Goal: Transaction & Acquisition: Book appointment/travel/reservation

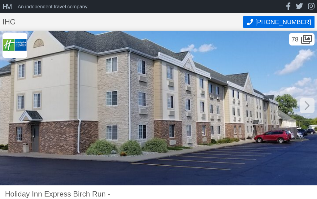
click at [308, 107] on icon at bounding box center [306, 105] width 5 height 9
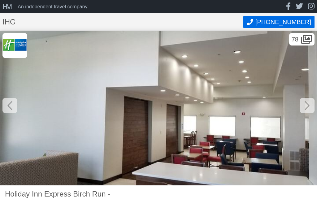
click at [308, 106] on icon at bounding box center [306, 106] width 5 height 10
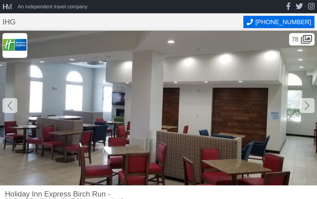
click at [308, 103] on icon at bounding box center [306, 106] width 5 height 10
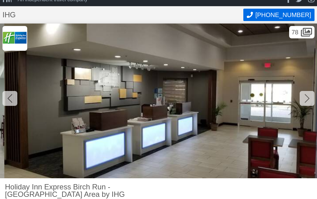
scroll to position [8, 0]
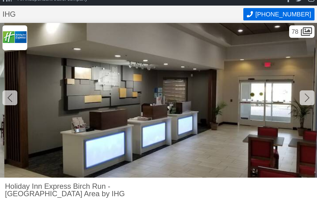
click at [310, 99] on div at bounding box center [307, 97] width 15 height 15
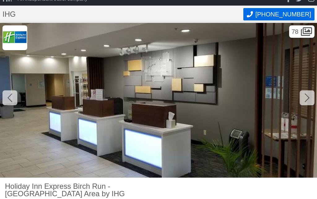
click at [304, 99] on div at bounding box center [307, 97] width 15 height 15
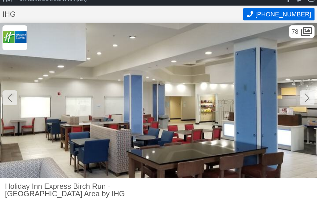
click at [307, 98] on icon at bounding box center [306, 98] width 5 height 10
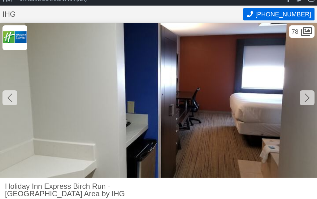
click at [307, 98] on icon at bounding box center [306, 98] width 5 height 10
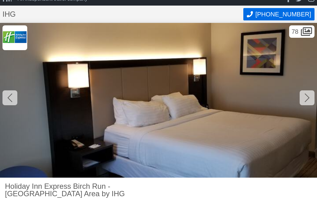
click at [304, 100] on div at bounding box center [307, 97] width 15 height 15
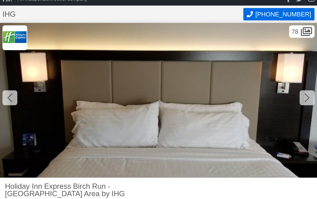
click at [304, 98] on div at bounding box center [307, 97] width 15 height 15
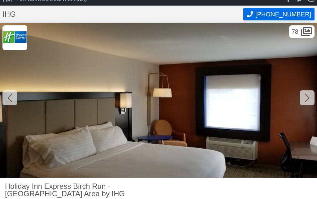
click at [303, 98] on div at bounding box center [307, 97] width 15 height 15
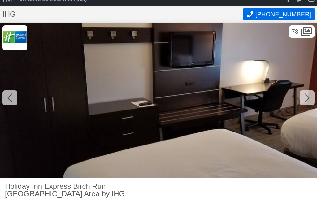
click at [8, 94] on icon at bounding box center [9, 98] width 5 height 10
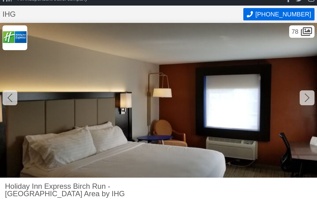
click at [305, 100] on icon at bounding box center [306, 98] width 5 height 10
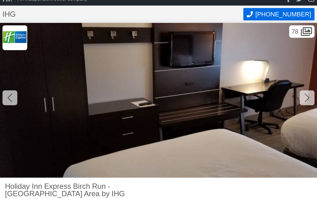
click at [305, 100] on icon at bounding box center [306, 98] width 5 height 10
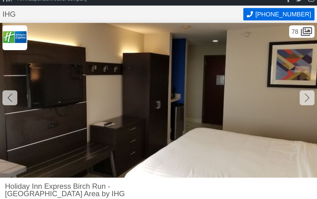
click at [305, 99] on icon at bounding box center [306, 98] width 5 height 10
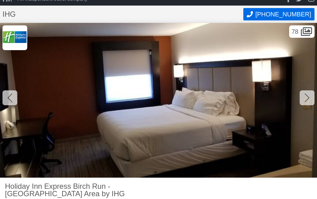
click at [306, 100] on icon at bounding box center [306, 97] width 5 height 9
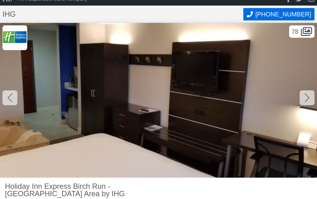
click at [306, 101] on icon at bounding box center [306, 97] width 5 height 9
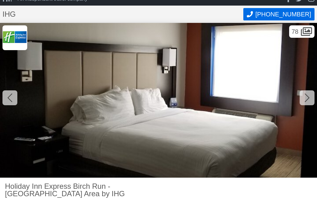
click at [304, 100] on div at bounding box center [307, 97] width 15 height 15
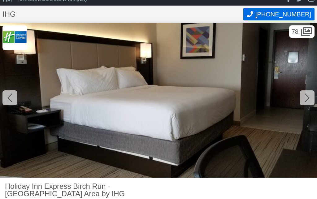
click at [310, 96] on div at bounding box center [307, 97] width 15 height 15
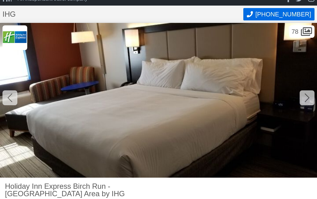
click at [308, 96] on icon at bounding box center [306, 98] width 5 height 10
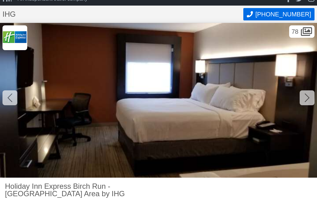
click at [308, 96] on icon at bounding box center [306, 98] width 5 height 10
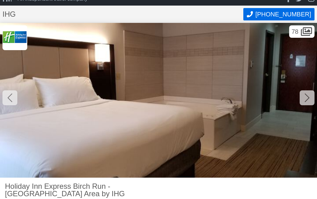
click at [306, 98] on icon at bounding box center [306, 98] width 5 height 10
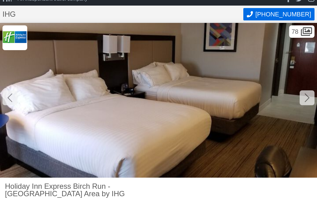
click at [305, 100] on icon at bounding box center [306, 98] width 5 height 10
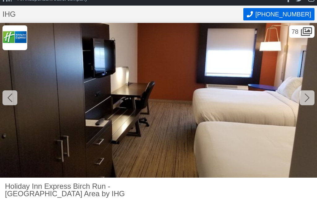
click at [310, 97] on div at bounding box center [307, 97] width 15 height 15
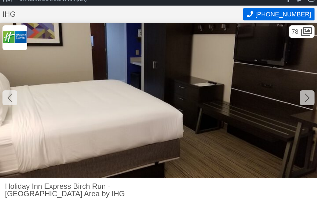
click at [307, 95] on icon at bounding box center [306, 98] width 5 height 10
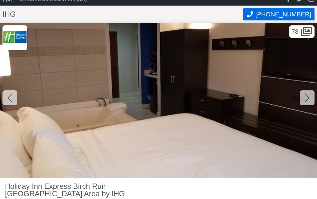
click at [305, 99] on icon at bounding box center [306, 98] width 5 height 10
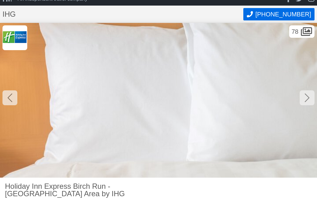
click at [308, 97] on icon at bounding box center [306, 97] width 5 height 9
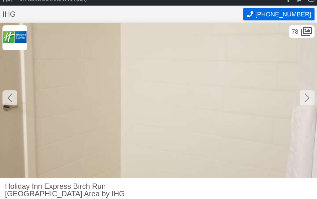
click at [307, 99] on icon at bounding box center [306, 97] width 5 height 9
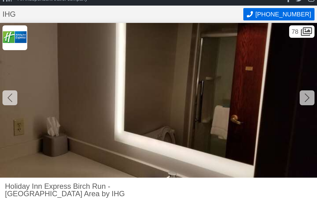
click at [306, 98] on icon at bounding box center [306, 98] width 5 height 10
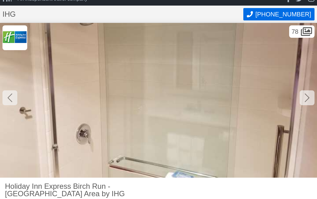
click at [307, 99] on icon at bounding box center [306, 97] width 5 height 9
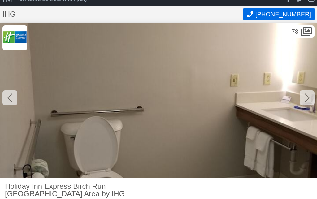
click at [305, 98] on icon at bounding box center [306, 98] width 5 height 10
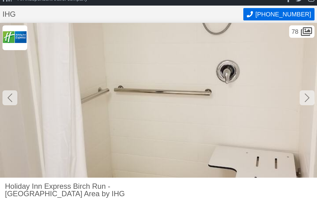
click at [306, 99] on icon at bounding box center [306, 98] width 5 height 10
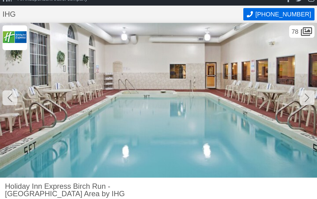
click at [306, 99] on icon at bounding box center [306, 98] width 5 height 10
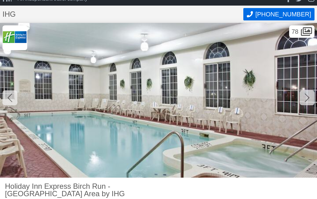
click at [305, 97] on icon at bounding box center [306, 98] width 5 height 10
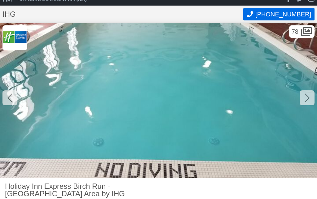
click at [304, 99] on icon at bounding box center [306, 98] width 5 height 10
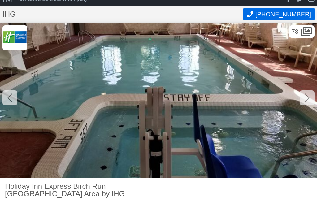
click at [304, 101] on div at bounding box center [307, 97] width 15 height 15
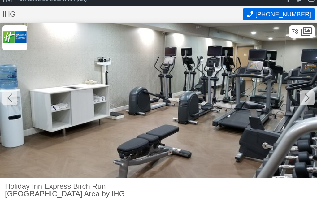
click at [305, 98] on icon at bounding box center [306, 98] width 5 height 10
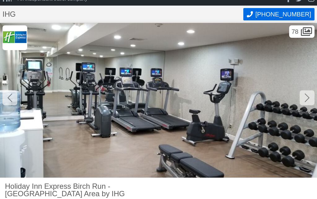
click at [305, 96] on icon at bounding box center [306, 98] width 5 height 10
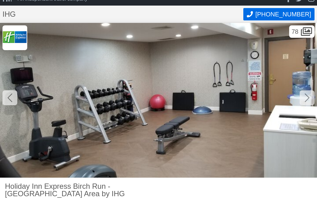
click at [305, 98] on icon at bounding box center [306, 98] width 5 height 10
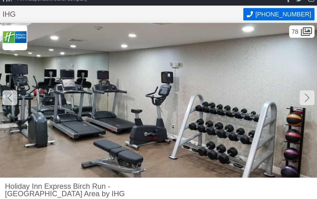
click at [304, 96] on div at bounding box center [307, 97] width 15 height 15
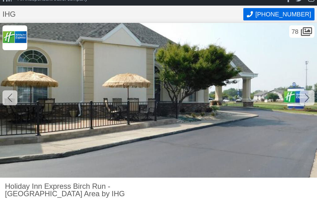
click at [306, 97] on icon at bounding box center [306, 98] width 5 height 10
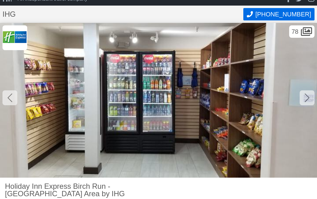
click at [306, 95] on icon at bounding box center [306, 97] width 5 height 9
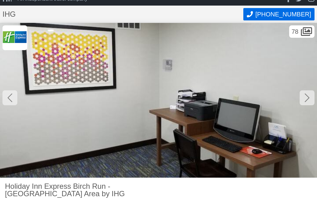
click at [304, 97] on icon at bounding box center [306, 98] width 5 height 10
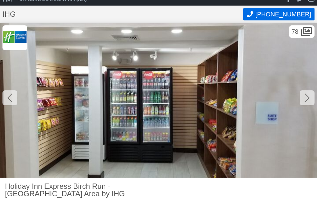
click at [309, 97] on icon at bounding box center [306, 97] width 5 height 9
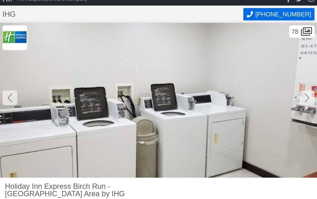
click at [7, 93] on div at bounding box center [9, 97] width 15 height 15
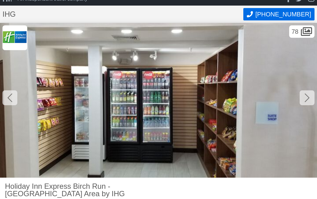
click at [309, 96] on icon at bounding box center [306, 98] width 5 height 10
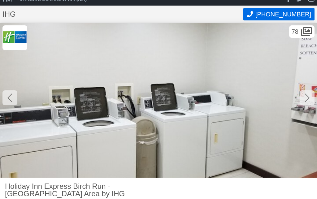
click at [311, 97] on div at bounding box center [307, 97] width 15 height 15
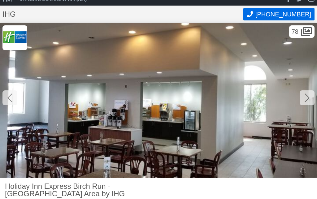
click at [303, 99] on div at bounding box center [307, 97] width 15 height 15
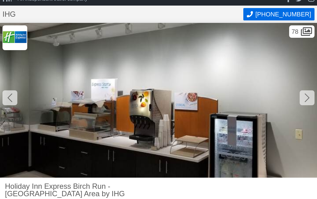
click at [308, 98] on icon at bounding box center [306, 97] width 5 height 9
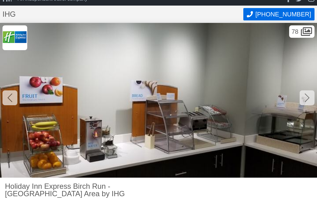
click at [304, 100] on div at bounding box center [307, 97] width 15 height 15
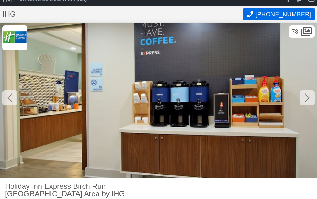
click at [304, 96] on icon at bounding box center [306, 98] width 5 height 10
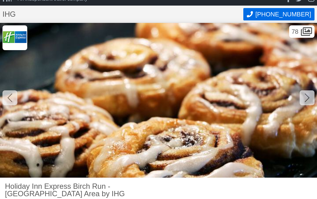
click at [306, 95] on icon at bounding box center [306, 97] width 5 height 9
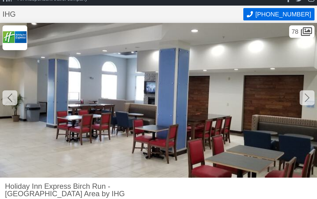
click at [304, 98] on icon at bounding box center [306, 98] width 5 height 10
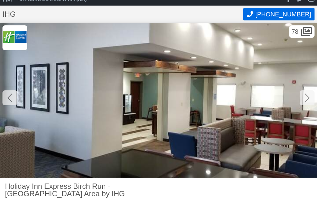
click at [304, 100] on div at bounding box center [307, 97] width 15 height 15
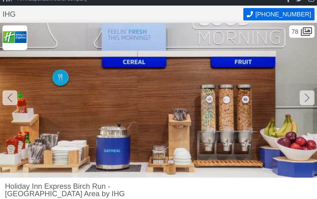
click at [305, 98] on icon at bounding box center [306, 98] width 5 height 10
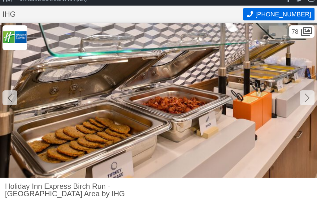
click at [306, 97] on icon at bounding box center [306, 98] width 5 height 10
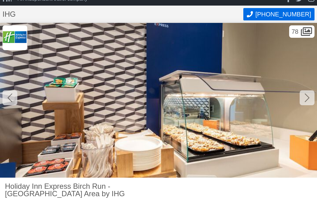
click at [11, 100] on icon at bounding box center [9, 98] width 5 height 10
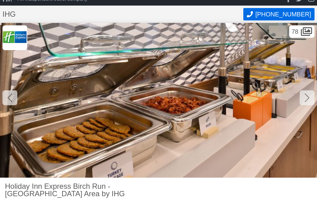
click at [306, 97] on icon at bounding box center [306, 98] width 5 height 10
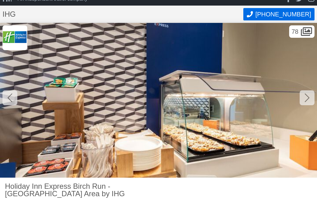
click at [309, 94] on icon at bounding box center [306, 98] width 5 height 10
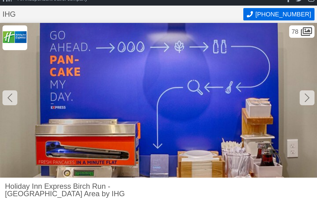
click at [305, 97] on icon at bounding box center [306, 98] width 5 height 10
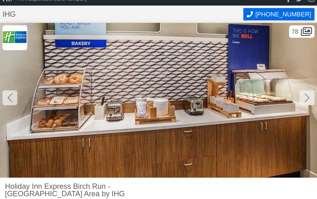
click at [308, 97] on icon at bounding box center [306, 97] width 5 height 9
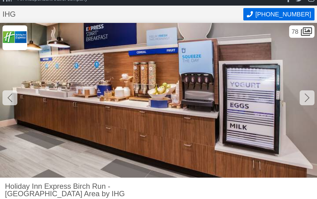
click at [306, 98] on icon at bounding box center [306, 98] width 5 height 10
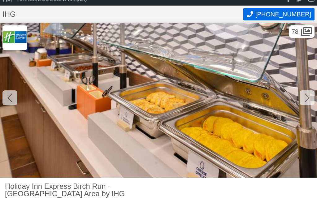
click at [307, 100] on icon at bounding box center [306, 97] width 5 height 9
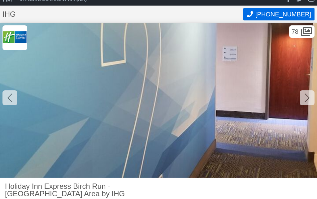
click at [307, 99] on icon at bounding box center [306, 97] width 5 height 9
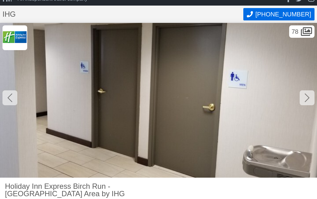
click at [305, 100] on icon at bounding box center [306, 98] width 5 height 10
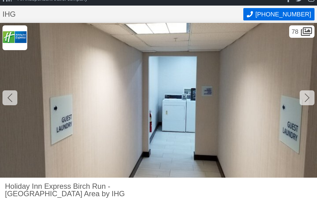
click at [305, 101] on icon at bounding box center [306, 98] width 5 height 10
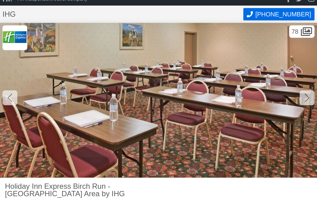
click at [307, 98] on icon at bounding box center [306, 98] width 5 height 10
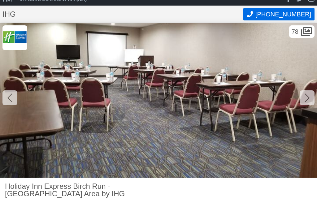
click at [304, 100] on div at bounding box center [307, 97] width 15 height 15
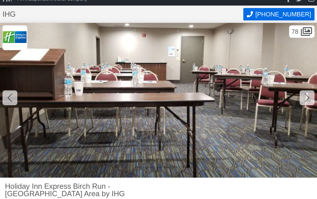
click at [304, 100] on icon at bounding box center [306, 98] width 5 height 10
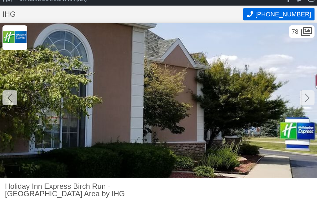
click at [309, 98] on div at bounding box center [307, 97] width 15 height 15
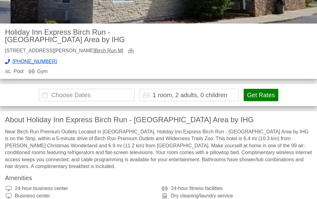
scroll to position [162, 0]
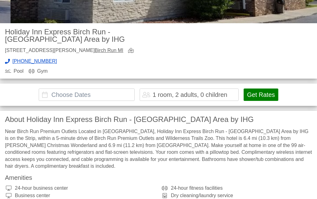
click at [260, 88] on button "Get Rates" at bounding box center [261, 94] width 35 height 12
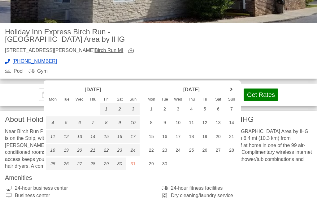
click at [254, 88] on button "Get Rates" at bounding box center [261, 94] width 35 height 12
click at [155, 139] on div "15" at bounding box center [150, 136] width 13 height 12
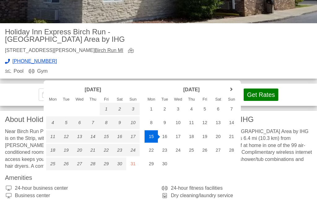
click at [181, 136] on div "17" at bounding box center [177, 136] width 13 height 12
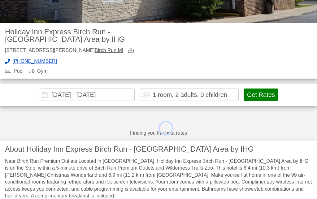
type input "[DATE] - [DATE]"
click at [219, 92] on div "1 room, 2 adults, 0 children" at bounding box center [190, 95] width 75 height 6
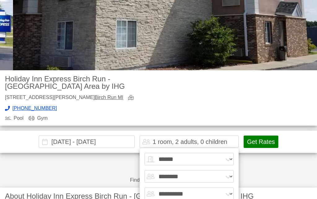
scroll to position [115, 0]
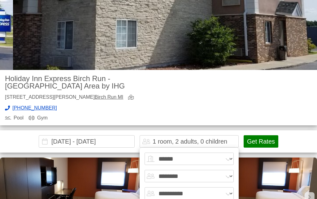
click at [216, 153] on select "****** ******* ******* ******* ******* ******* ******* ******* ********" at bounding box center [188, 159] width 89 height 12
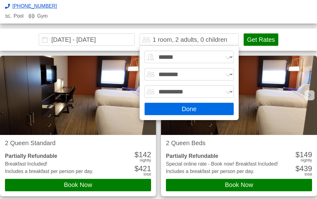
scroll to position [0, 19961]
select select "*"
click at [227, 68] on select "******* ******** ******** ********" at bounding box center [188, 74] width 89 height 12
select select "*"
click at [214, 103] on button "Done" at bounding box center [188, 109] width 89 height 12
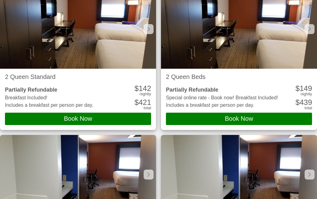
scroll to position [288, 0]
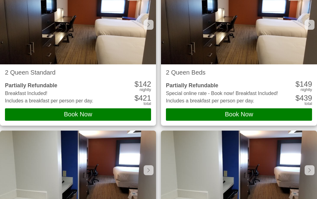
click at [308, 168] on icon at bounding box center [309, 170] width 2 height 5
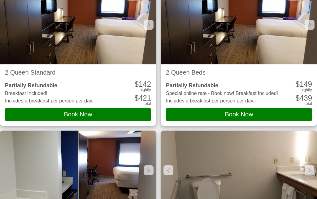
click at [304, 165] on div at bounding box center [309, 170] width 10 height 10
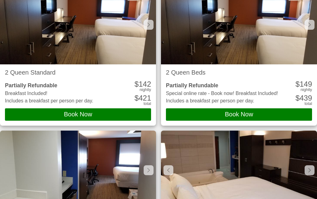
click at [308, 168] on icon at bounding box center [309, 170] width 2 height 5
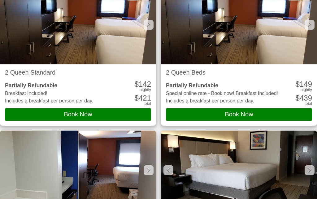
click at [304, 165] on div at bounding box center [309, 170] width 10 height 10
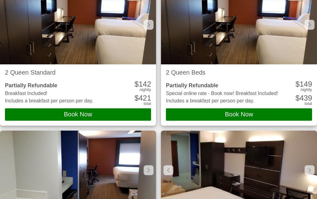
click at [308, 168] on icon at bounding box center [309, 170] width 2 height 5
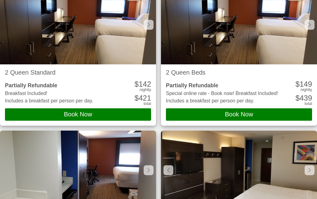
click at [304, 165] on div at bounding box center [309, 170] width 10 height 10
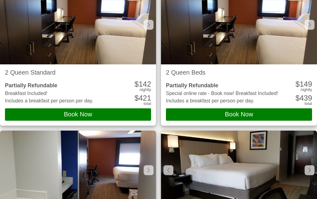
click at [304, 165] on div at bounding box center [309, 170] width 10 height 10
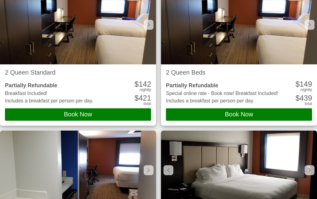
click at [165, 165] on div at bounding box center [168, 170] width 10 height 10
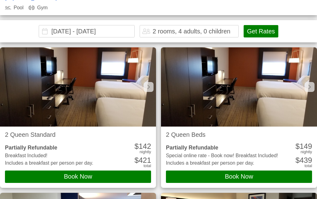
scroll to position [225, 0]
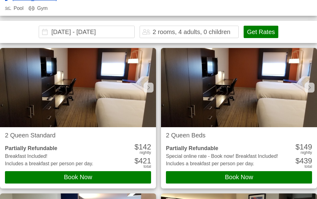
click at [304, 83] on div at bounding box center [309, 88] width 10 height 10
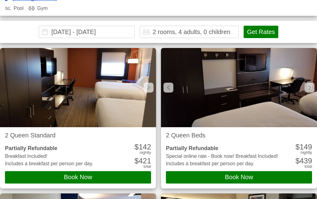
click at [308, 85] on icon at bounding box center [309, 87] width 2 height 5
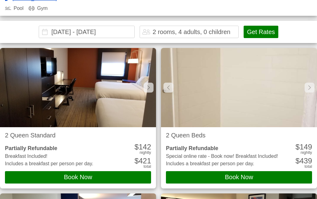
click at [308, 85] on icon at bounding box center [309, 87] width 2 height 5
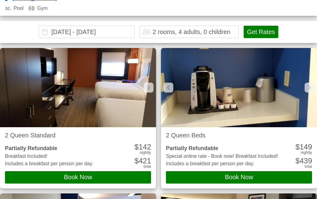
click at [308, 85] on icon at bounding box center [309, 87] width 2 height 5
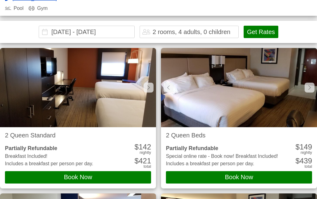
click at [307, 83] on div at bounding box center [309, 88] width 10 height 10
click at [308, 85] on icon at bounding box center [309, 87] width 2 height 5
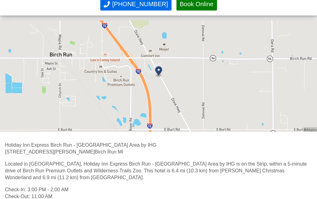
scroll to position [1027, 0]
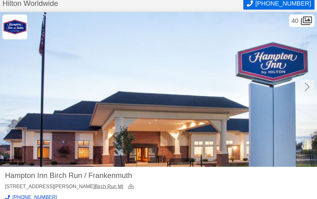
scroll to position [19, 0]
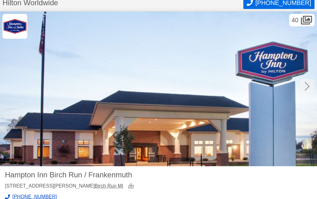
click at [307, 86] on icon at bounding box center [306, 86] width 5 height 10
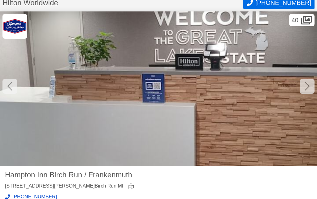
click at [304, 87] on div at bounding box center [307, 86] width 15 height 15
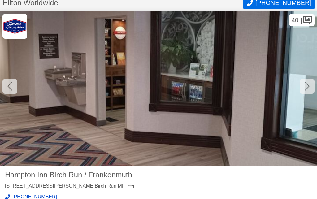
click at [305, 87] on icon at bounding box center [306, 86] width 5 height 10
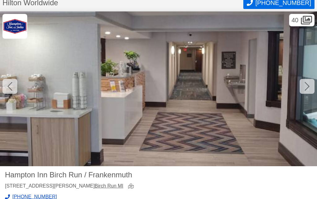
click at [304, 86] on div at bounding box center [307, 86] width 15 height 15
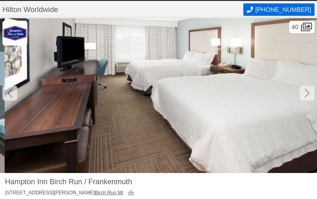
scroll to position [16, 0]
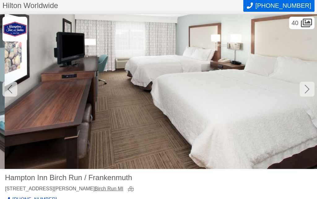
click at [309, 87] on icon at bounding box center [306, 89] width 5 height 10
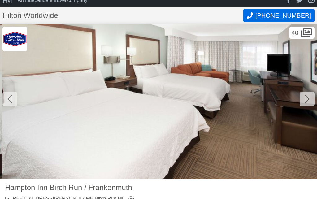
scroll to position [5, 0]
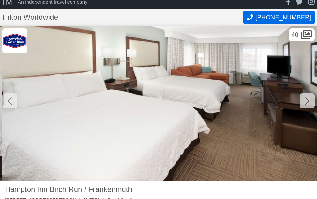
click at [305, 98] on icon at bounding box center [306, 101] width 5 height 10
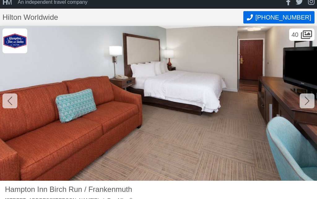
click at [305, 98] on icon at bounding box center [306, 101] width 5 height 10
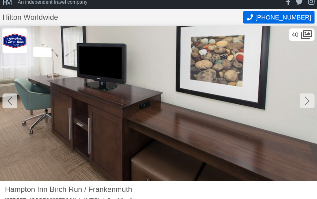
click at [304, 99] on icon at bounding box center [306, 101] width 5 height 10
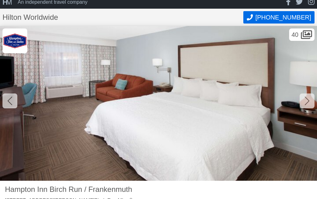
click at [306, 99] on icon at bounding box center [306, 101] width 5 height 10
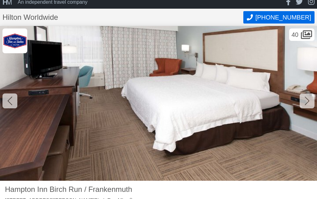
click at [303, 100] on div at bounding box center [307, 100] width 15 height 15
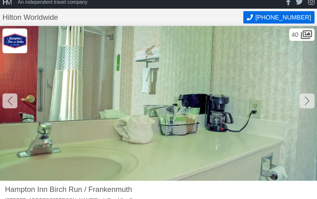
click at [303, 100] on div at bounding box center [307, 100] width 15 height 15
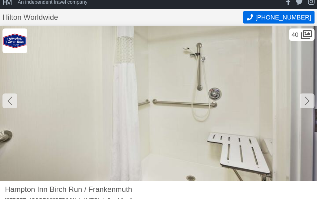
click at [304, 100] on div at bounding box center [307, 100] width 15 height 15
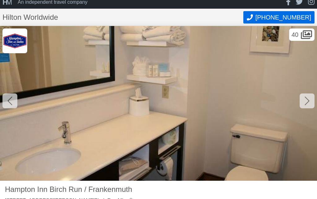
click at [303, 101] on div at bounding box center [307, 100] width 15 height 15
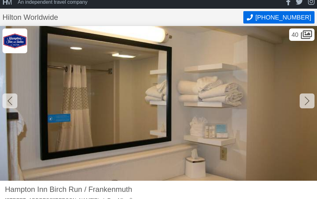
click at [301, 101] on div at bounding box center [307, 100] width 15 height 15
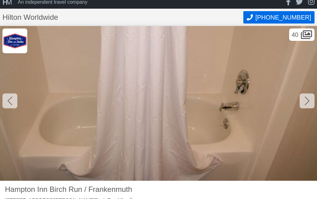
click at [304, 101] on div at bounding box center [307, 100] width 15 height 15
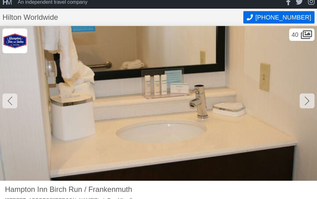
click at [304, 102] on icon at bounding box center [306, 101] width 5 height 10
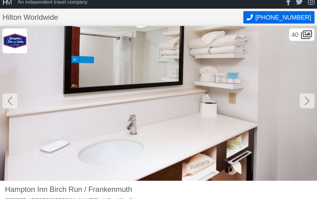
click at [304, 102] on div at bounding box center [307, 100] width 15 height 15
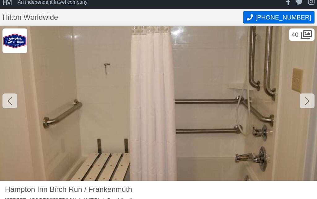
click at [306, 101] on icon at bounding box center [306, 101] width 5 height 10
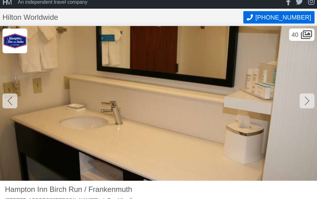
click at [309, 99] on icon at bounding box center [306, 101] width 5 height 10
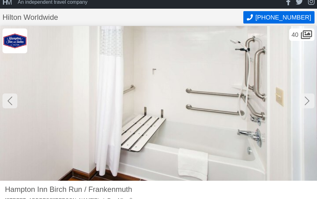
click at [303, 100] on div at bounding box center [307, 100] width 15 height 15
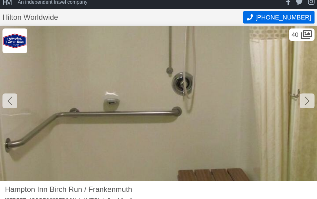
click at [307, 101] on icon at bounding box center [306, 101] width 5 height 10
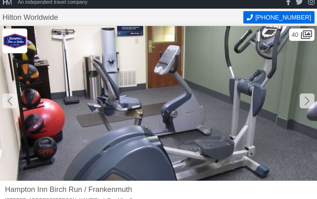
click at [305, 102] on icon at bounding box center [306, 101] width 5 height 10
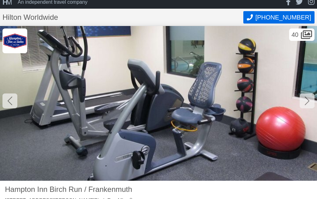
click at [307, 102] on icon at bounding box center [306, 101] width 5 height 10
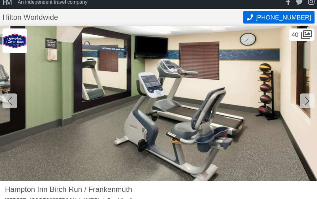
click at [304, 101] on icon at bounding box center [306, 101] width 5 height 10
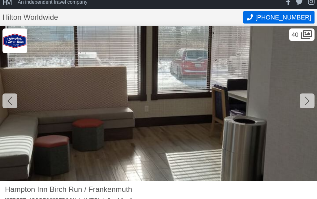
click at [307, 100] on icon at bounding box center [306, 101] width 5 height 10
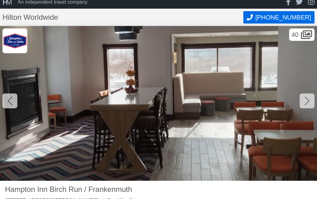
click at [309, 99] on icon at bounding box center [306, 101] width 5 height 10
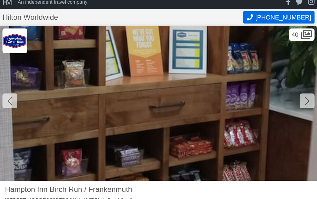
click at [304, 102] on div at bounding box center [307, 100] width 15 height 15
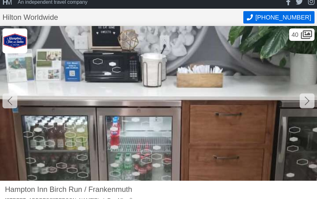
click at [307, 100] on icon at bounding box center [306, 101] width 5 height 10
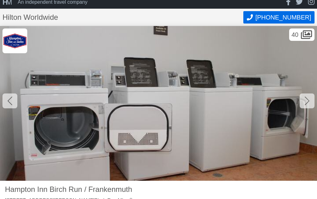
click at [306, 99] on icon at bounding box center [306, 101] width 5 height 10
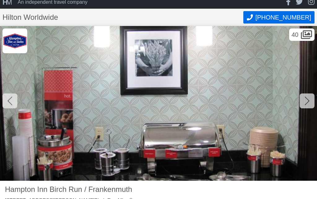
click at [308, 99] on icon at bounding box center [306, 101] width 5 height 9
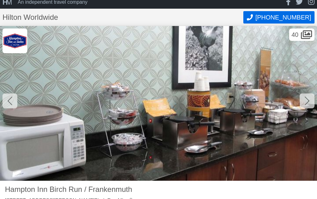
click at [307, 99] on icon at bounding box center [306, 101] width 5 height 9
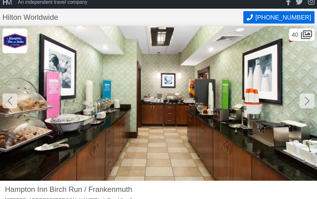
click at [305, 101] on icon at bounding box center [306, 101] width 5 height 10
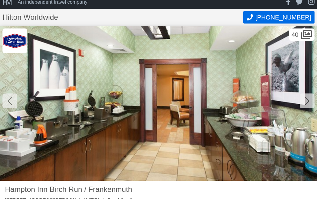
click at [304, 99] on div at bounding box center [307, 100] width 15 height 15
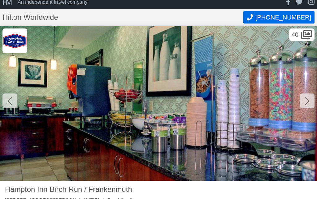
click at [305, 100] on icon at bounding box center [306, 101] width 5 height 10
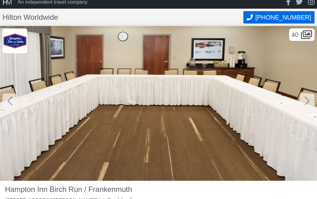
click at [307, 99] on icon at bounding box center [306, 101] width 5 height 9
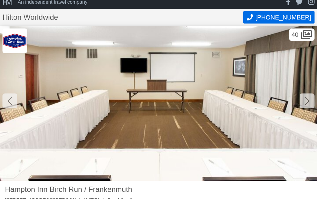
click at [304, 100] on div at bounding box center [307, 100] width 15 height 15
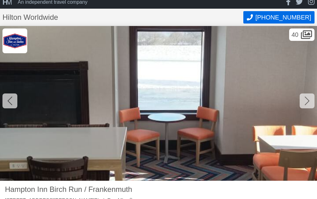
click at [304, 100] on div at bounding box center [307, 100] width 15 height 15
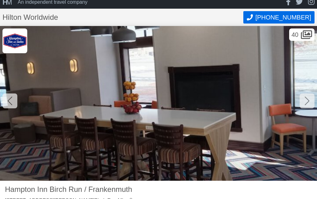
click at [305, 100] on icon at bounding box center [306, 101] width 5 height 10
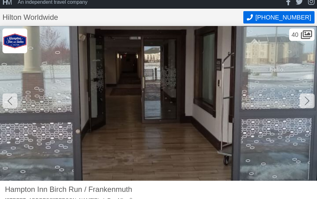
click at [306, 100] on icon at bounding box center [306, 101] width 5 height 10
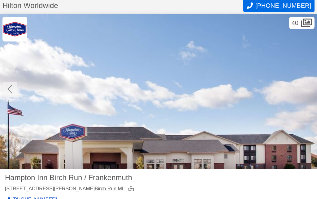
scroll to position [17, 0]
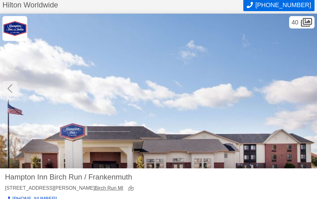
click at [313, 84] on img at bounding box center [158, 91] width 317 height 155
click at [301, 89] on img at bounding box center [158, 91] width 317 height 155
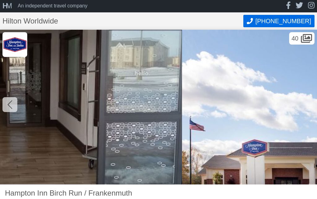
scroll to position [0, 12357]
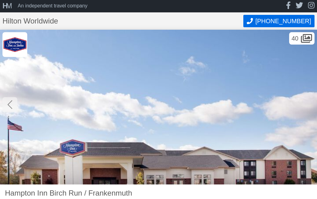
click at [302, 38] on icon at bounding box center [306, 38] width 11 height 10
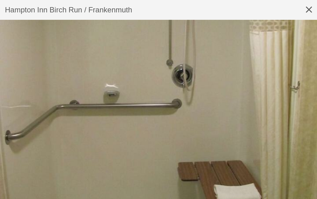
scroll to position [4348, 0]
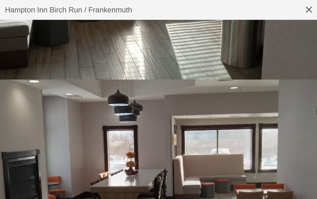
scroll to position [5336, 0]
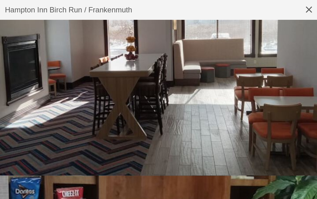
click at [312, 10] on icon at bounding box center [309, 10] width 16 height 20
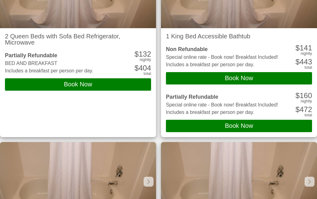
scroll to position [800, 0]
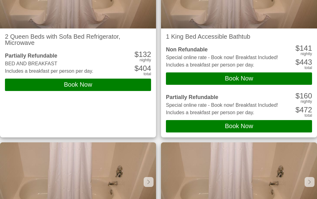
click at [306, 177] on div at bounding box center [309, 182] width 10 height 10
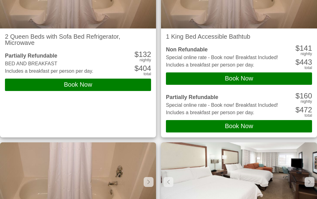
scroll to position [0, 12357]
click at [308, 180] on icon at bounding box center [309, 182] width 2 height 4
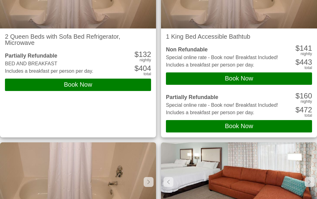
click at [308, 179] on icon at bounding box center [309, 181] width 2 height 5
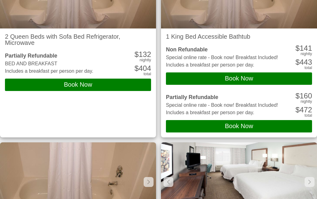
click at [308, 179] on icon at bounding box center [309, 181] width 2 height 5
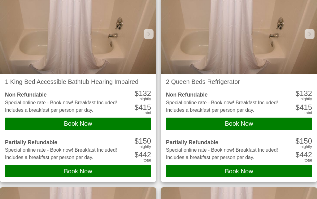
scroll to position [201, 0]
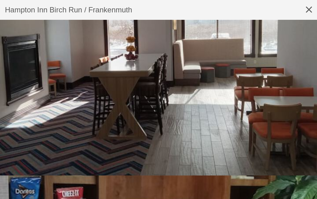
scroll to position [2, 0]
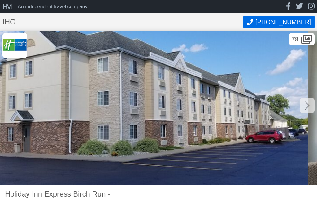
click at [308, 102] on icon at bounding box center [306, 106] width 5 height 10
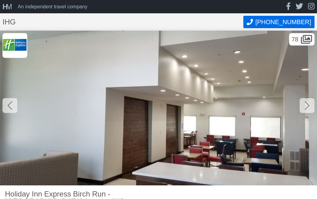
click at [308, 103] on icon at bounding box center [306, 106] width 5 height 10
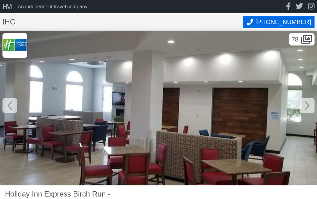
click at [308, 105] on icon at bounding box center [306, 105] width 5 height 9
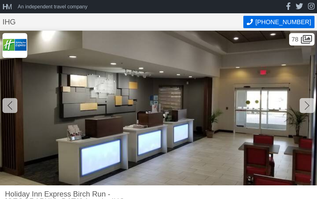
click at [306, 106] on icon at bounding box center [306, 106] width 5 height 10
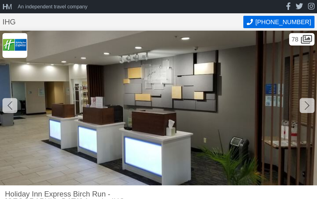
click at [305, 103] on icon at bounding box center [306, 106] width 5 height 10
